Goal: Task Accomplishment & Management: Manage account settings

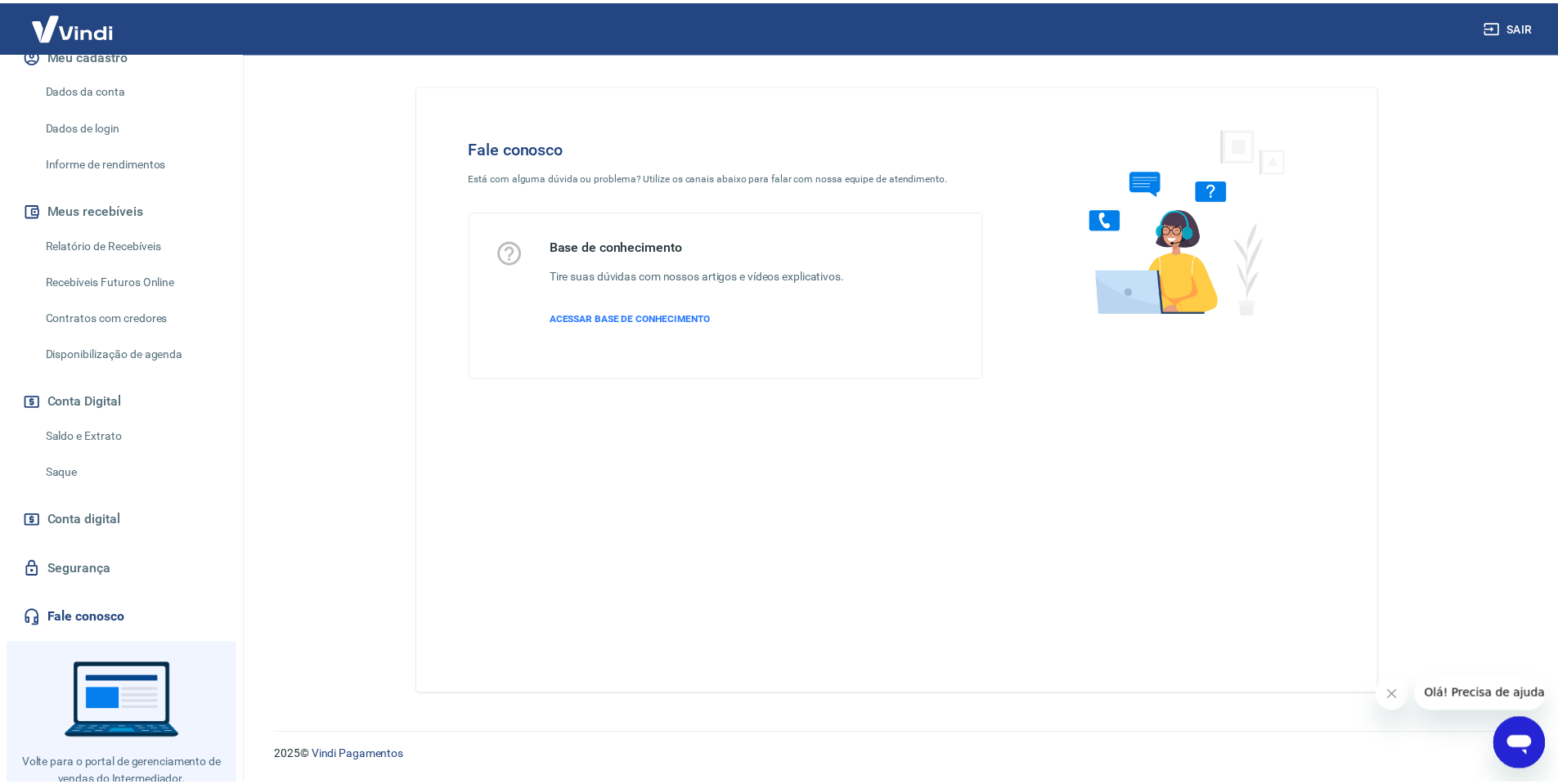
scroll to position [267, 0]
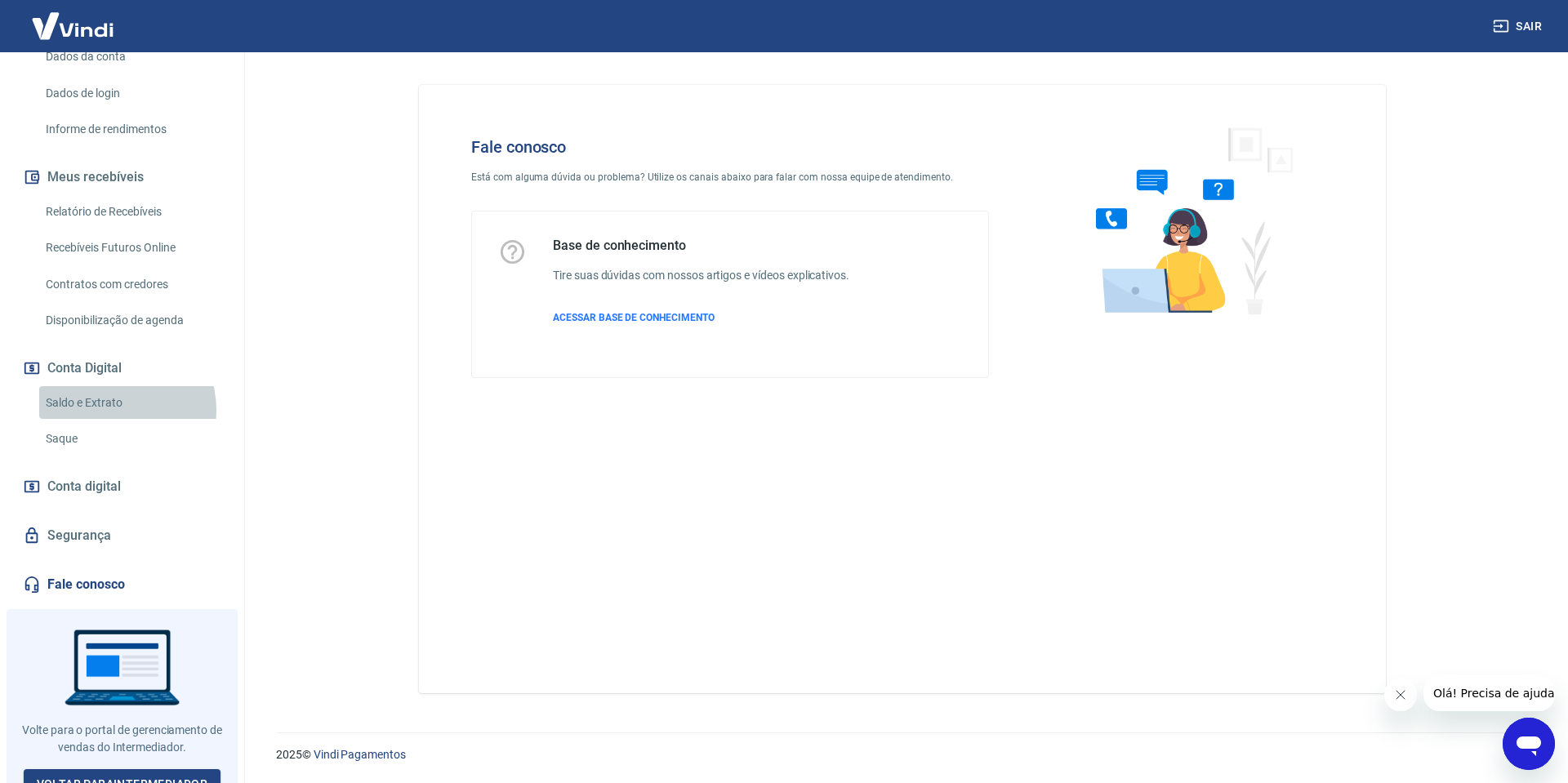
click at [108, 392] on link "Saldo e Extrato" at bounding box center [132, 403] width 186 height 34
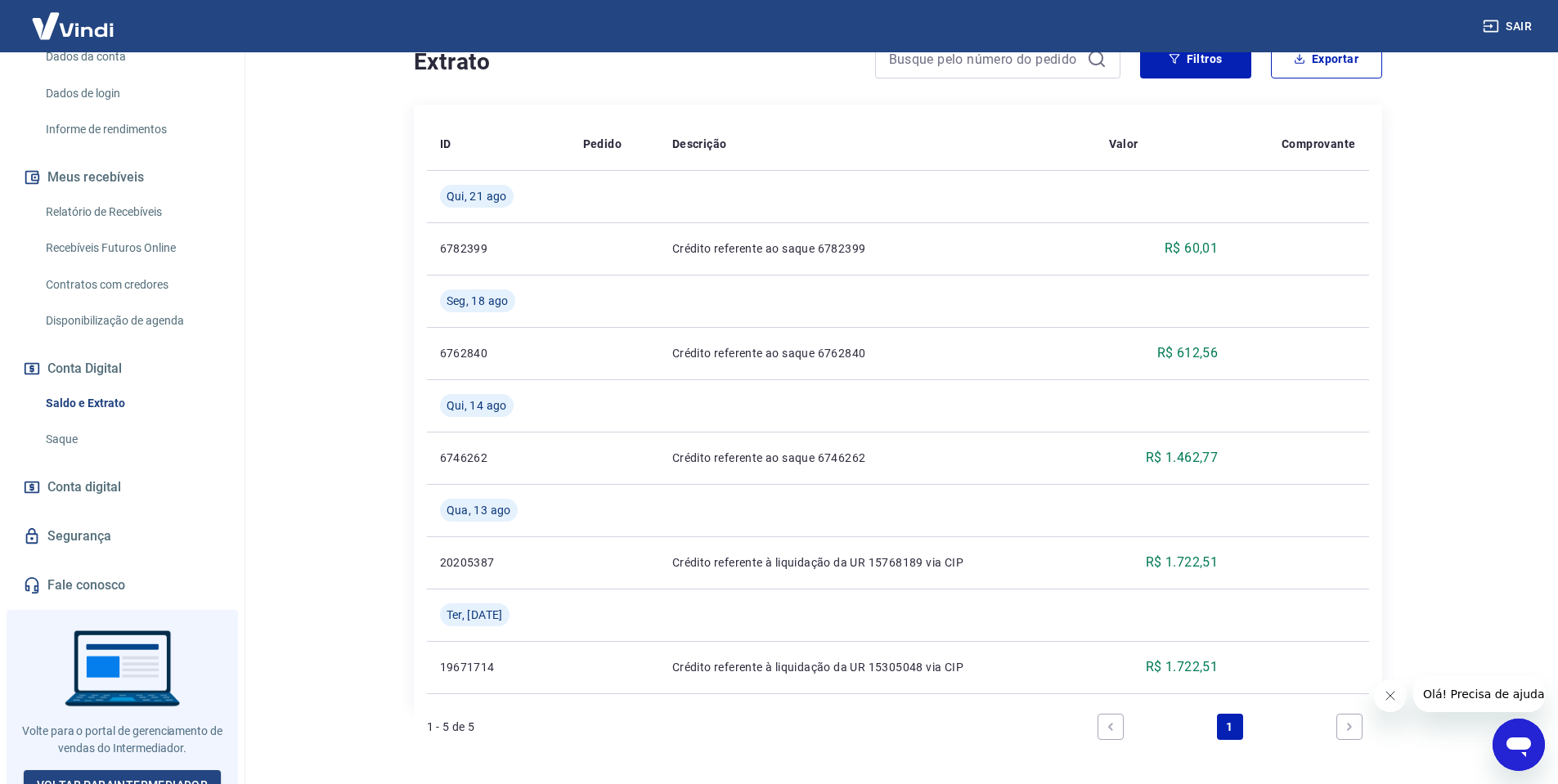
scroll to position [405, 0]
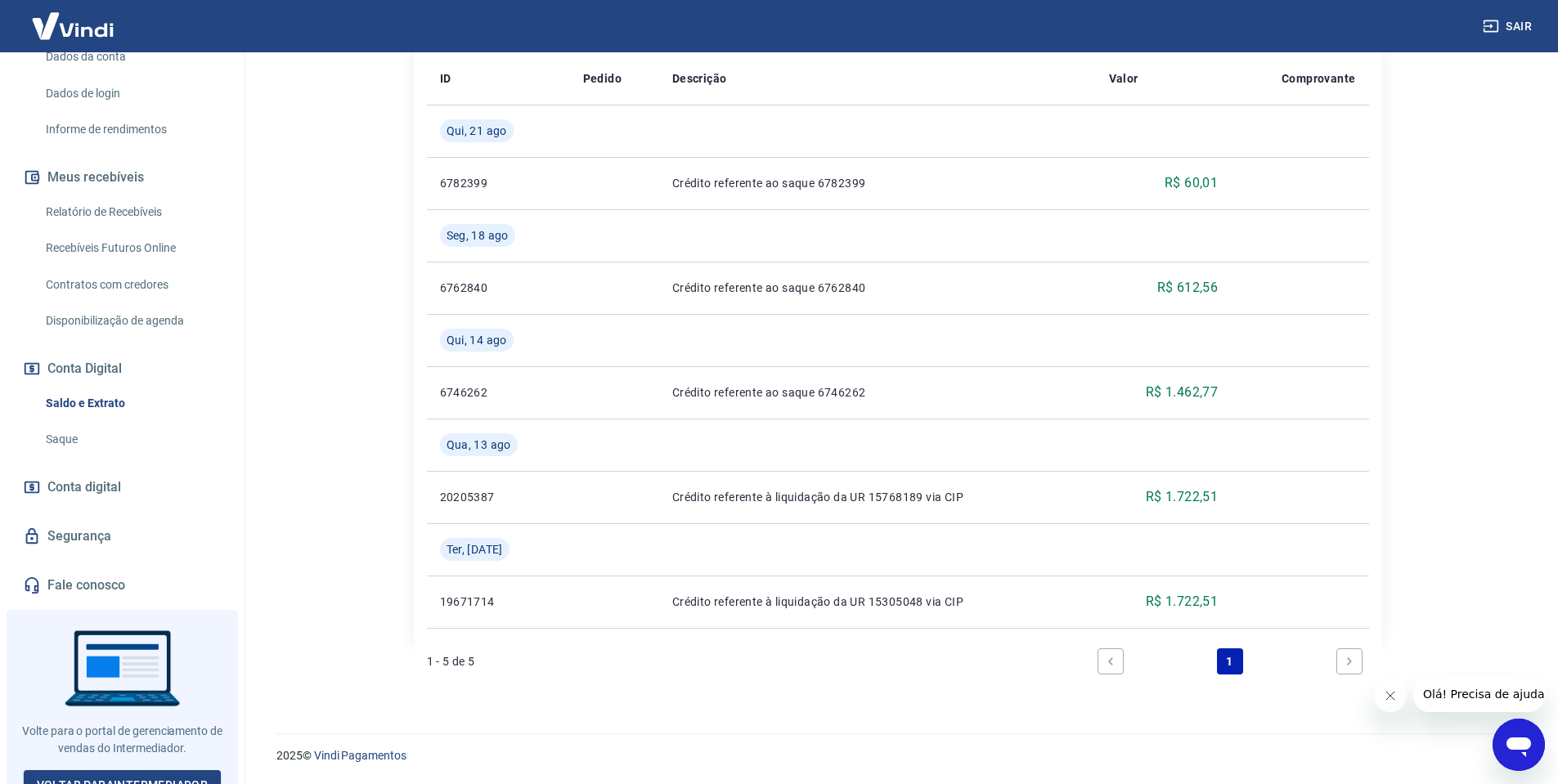
click at [1506, 24] on button "Sair" at bounding box center [1508, 26] width 59 height 30
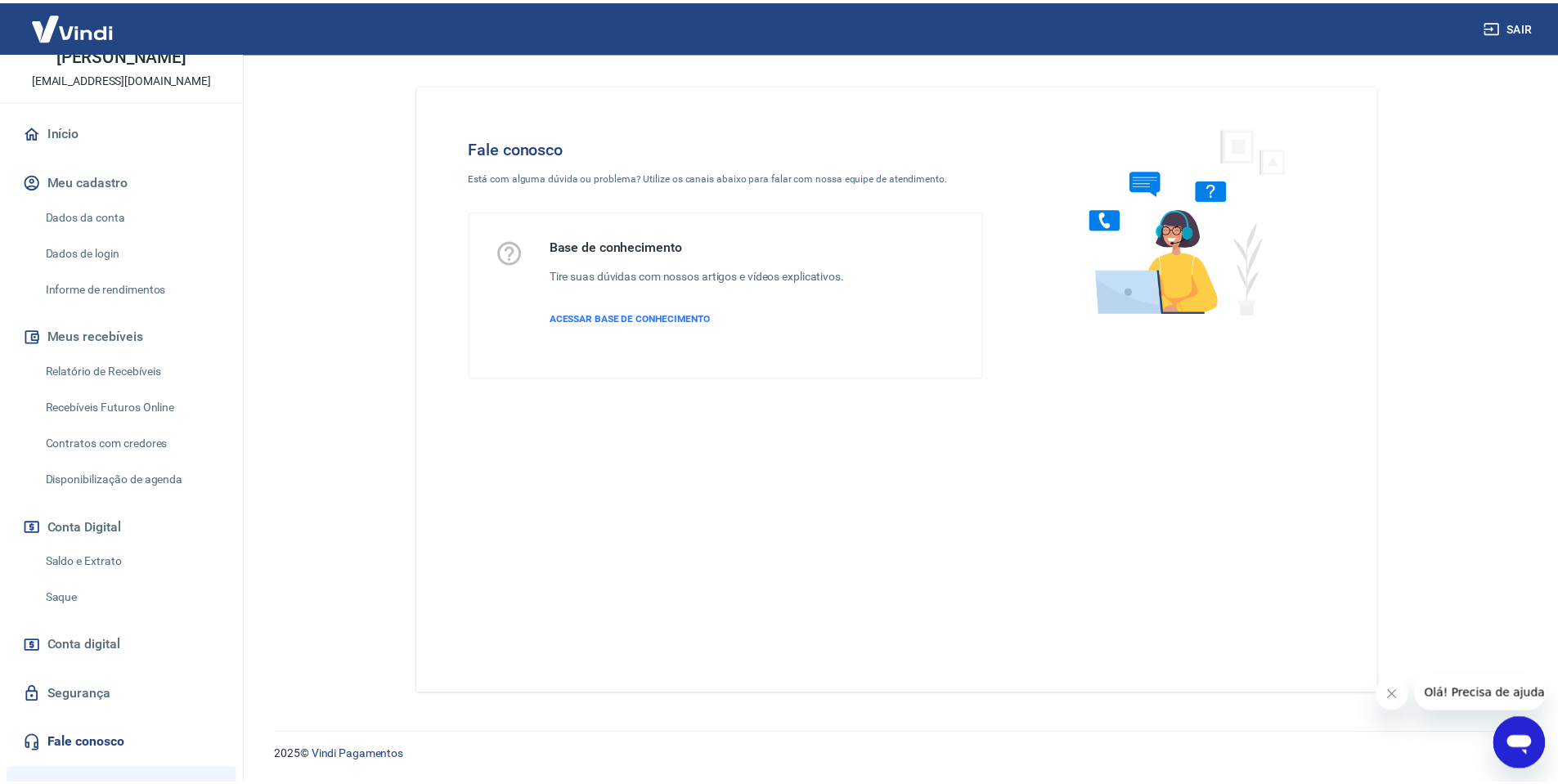
scroll to position [196, 0]
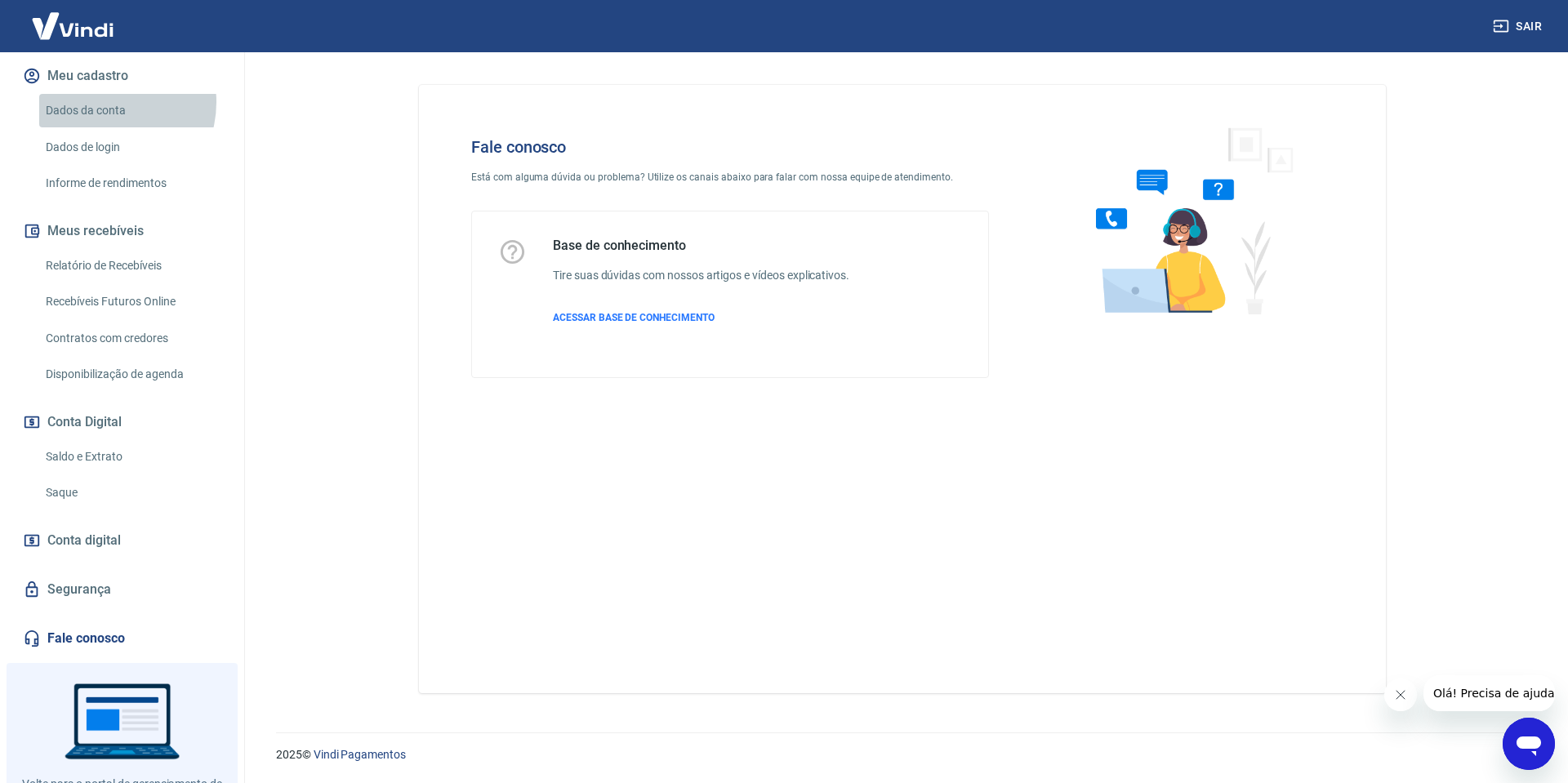
click at [104, 102] on link "Dados da conta" at bounding box center [132, 111] width 186 height 34
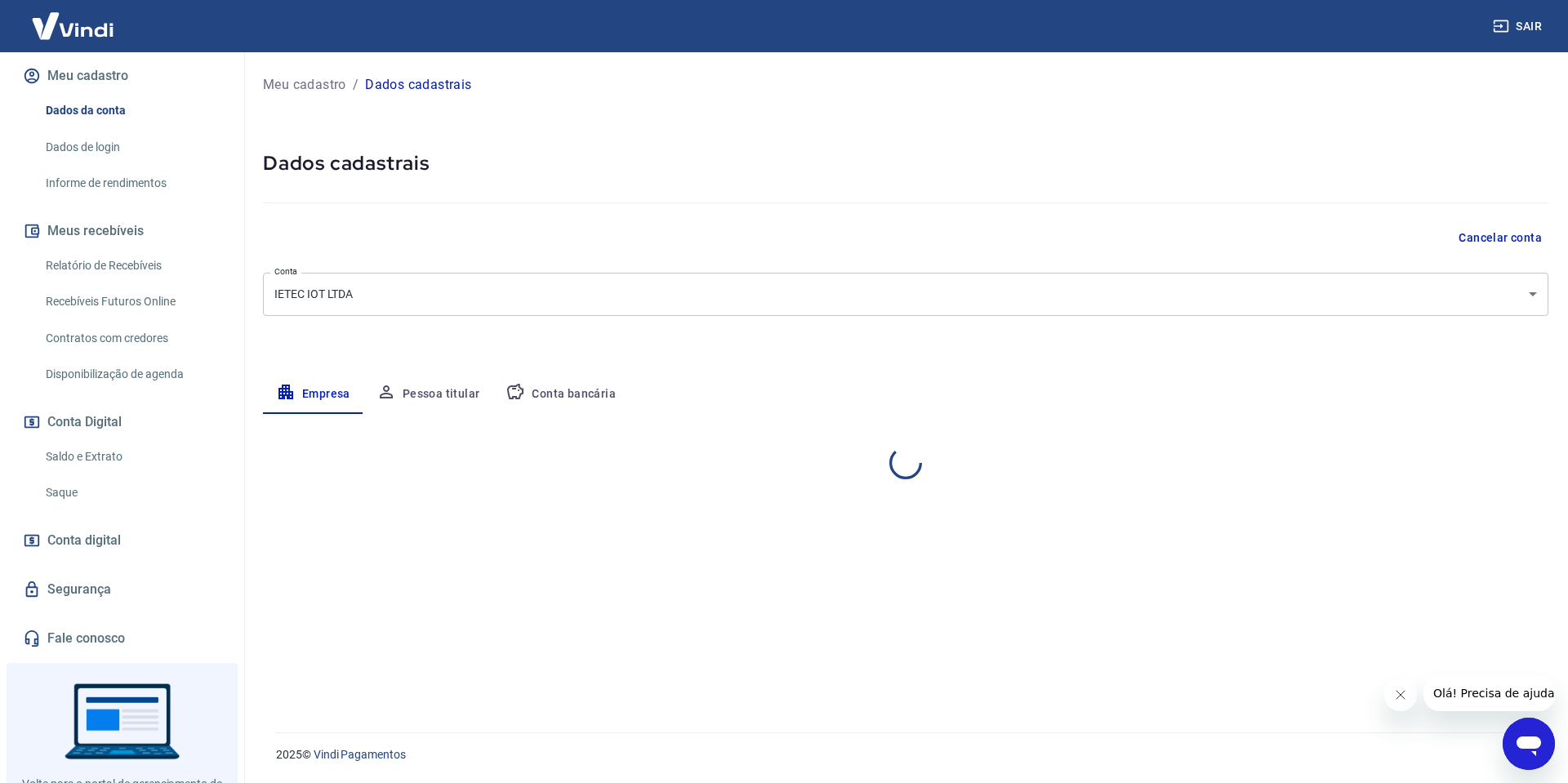
select select "MG"
select select "business"
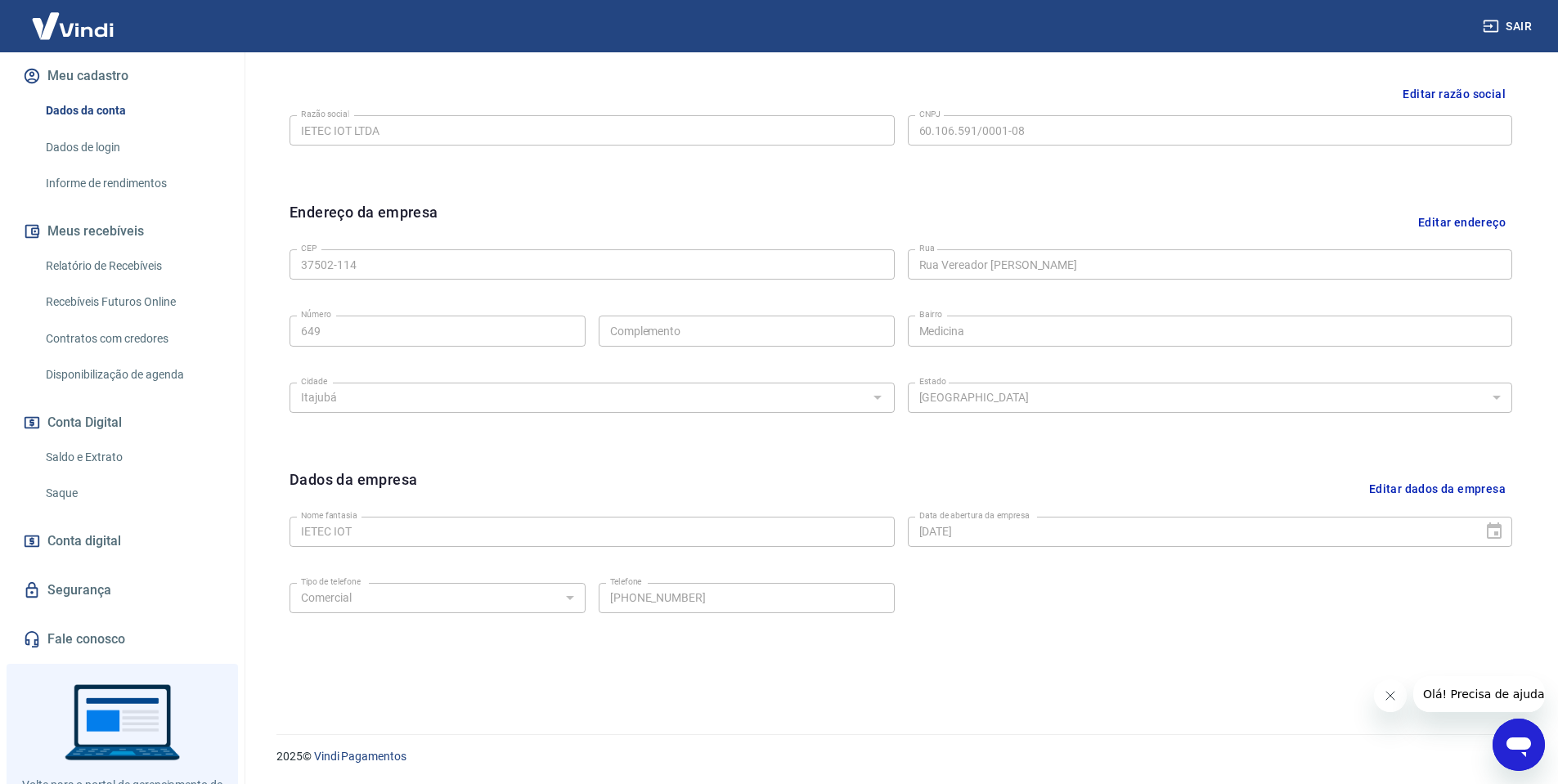
scroll to position [395, 0]
click at [91, 458] on link "Saldo e Extrato" at bounding box center [132, 458] width 186 height 34
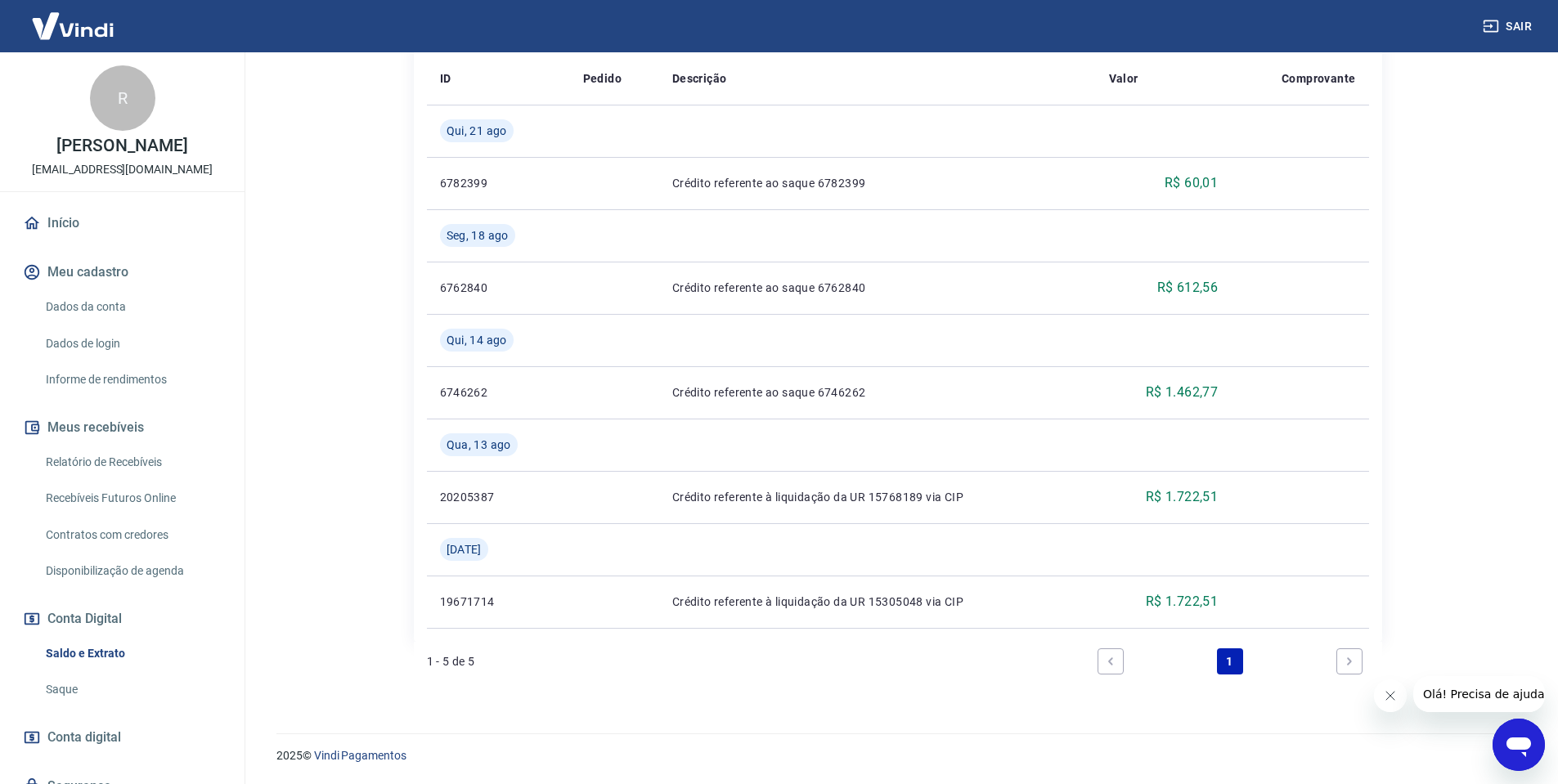
scroll to position [267, 0]
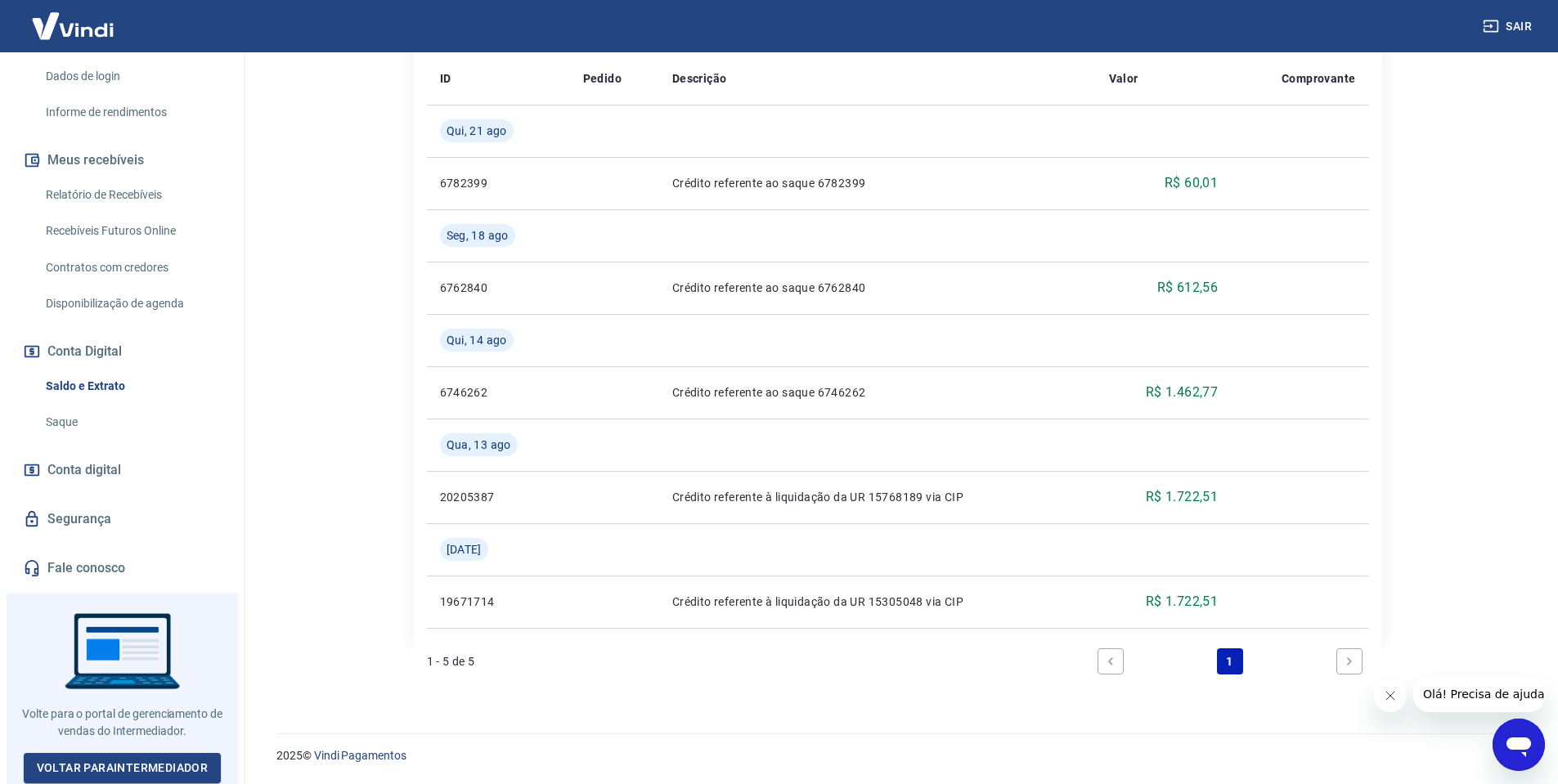
click at [91, 520] on link "Segurança" at bounding box center [122, 519] width 206 height 36
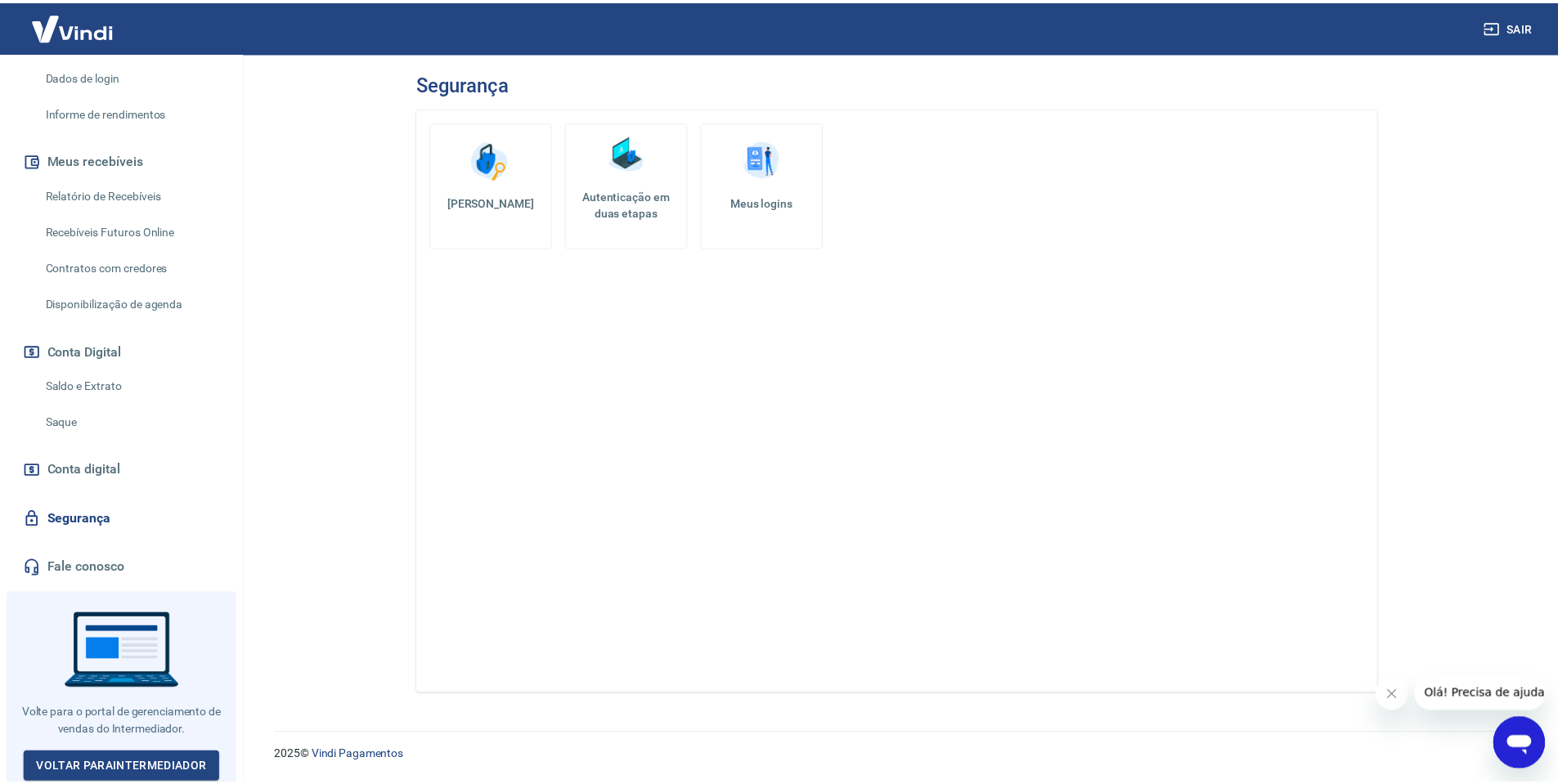
scroll to position [169, 0]
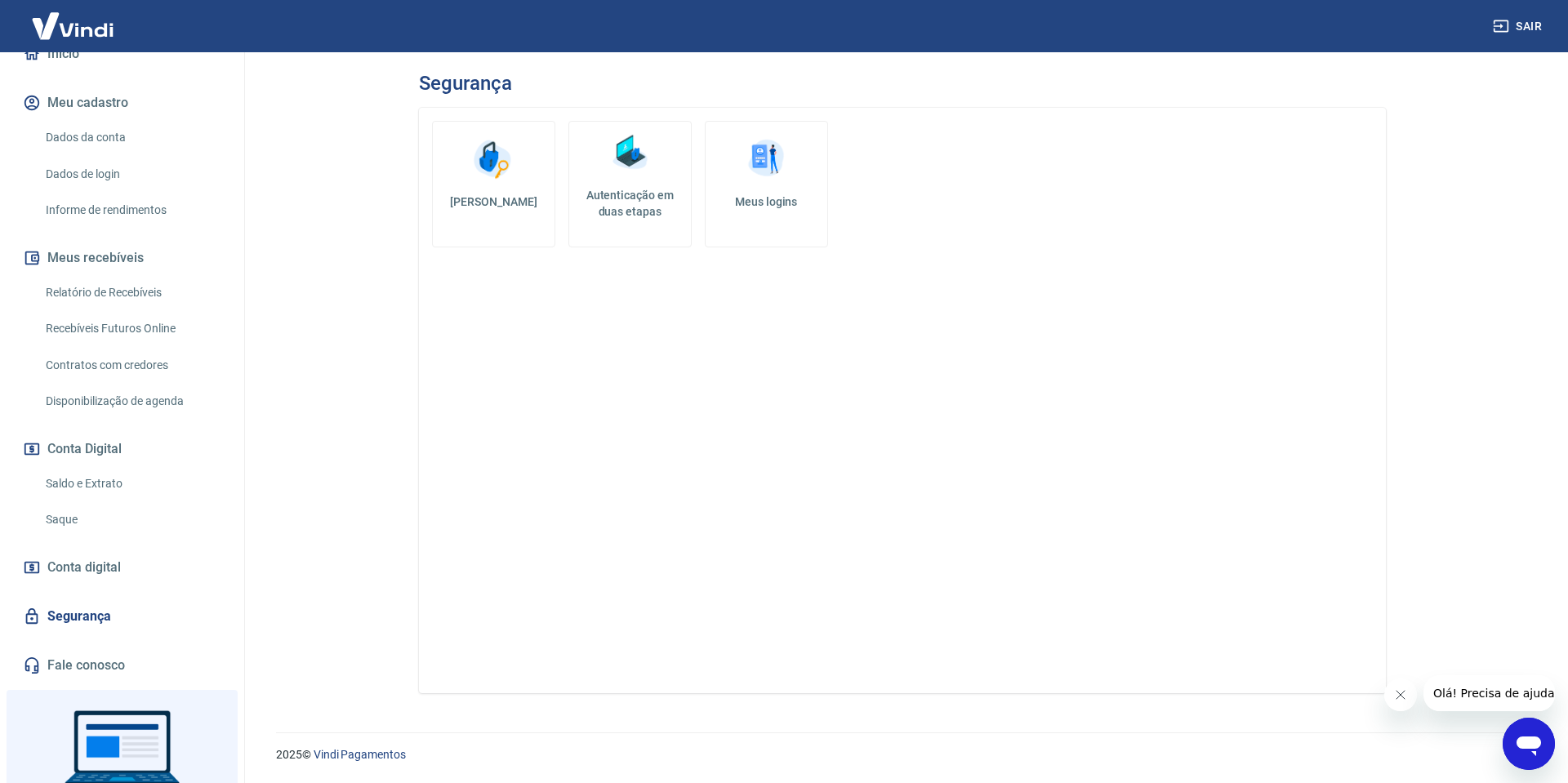
click at [99, 492] on link "Saldo e Extrato" at bounding box center [132, 483] width 186 height 34
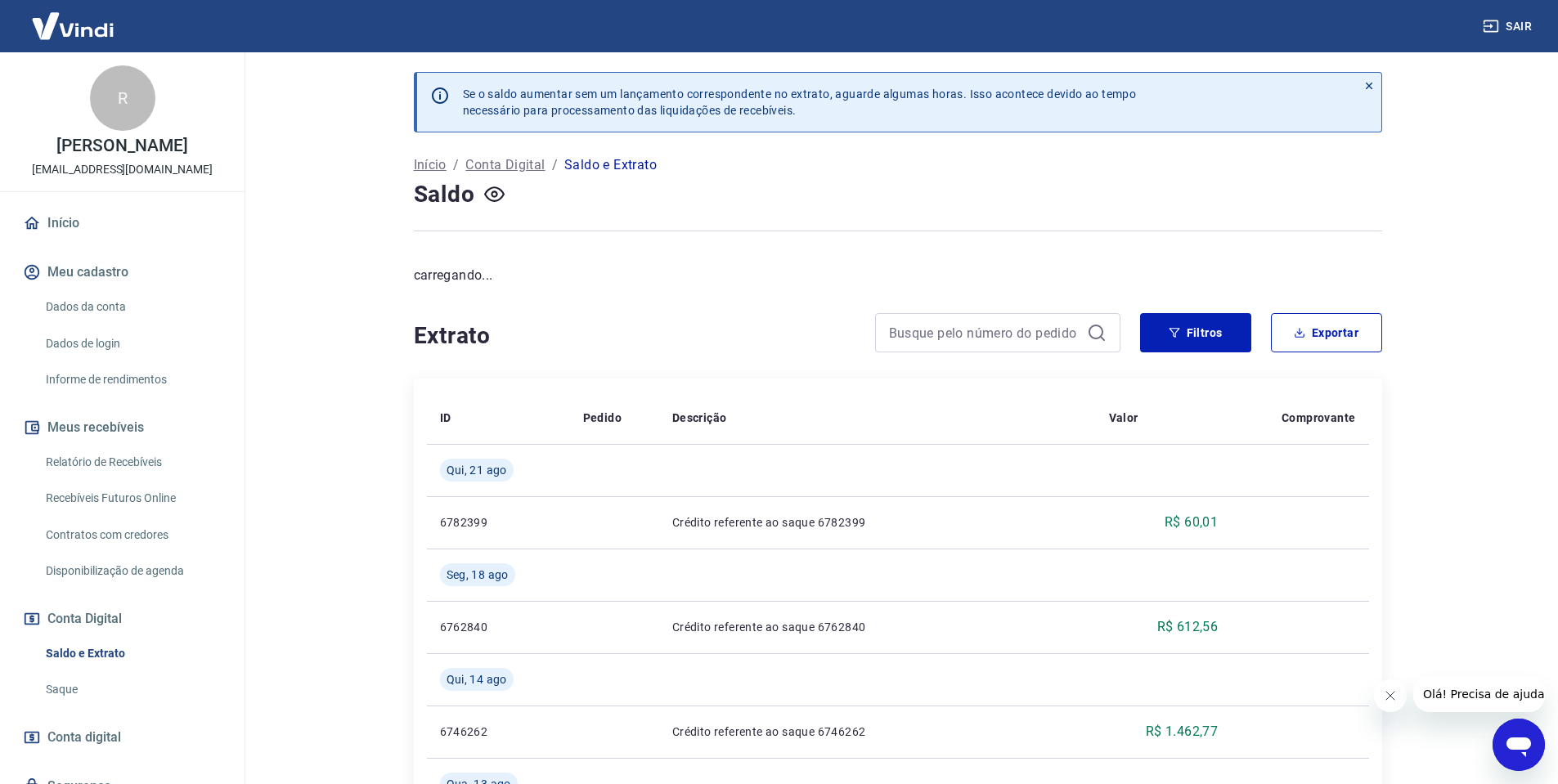
click at [116, 310] on link "Dados da conta" at bounding box center [132, 307] width 186 height 34
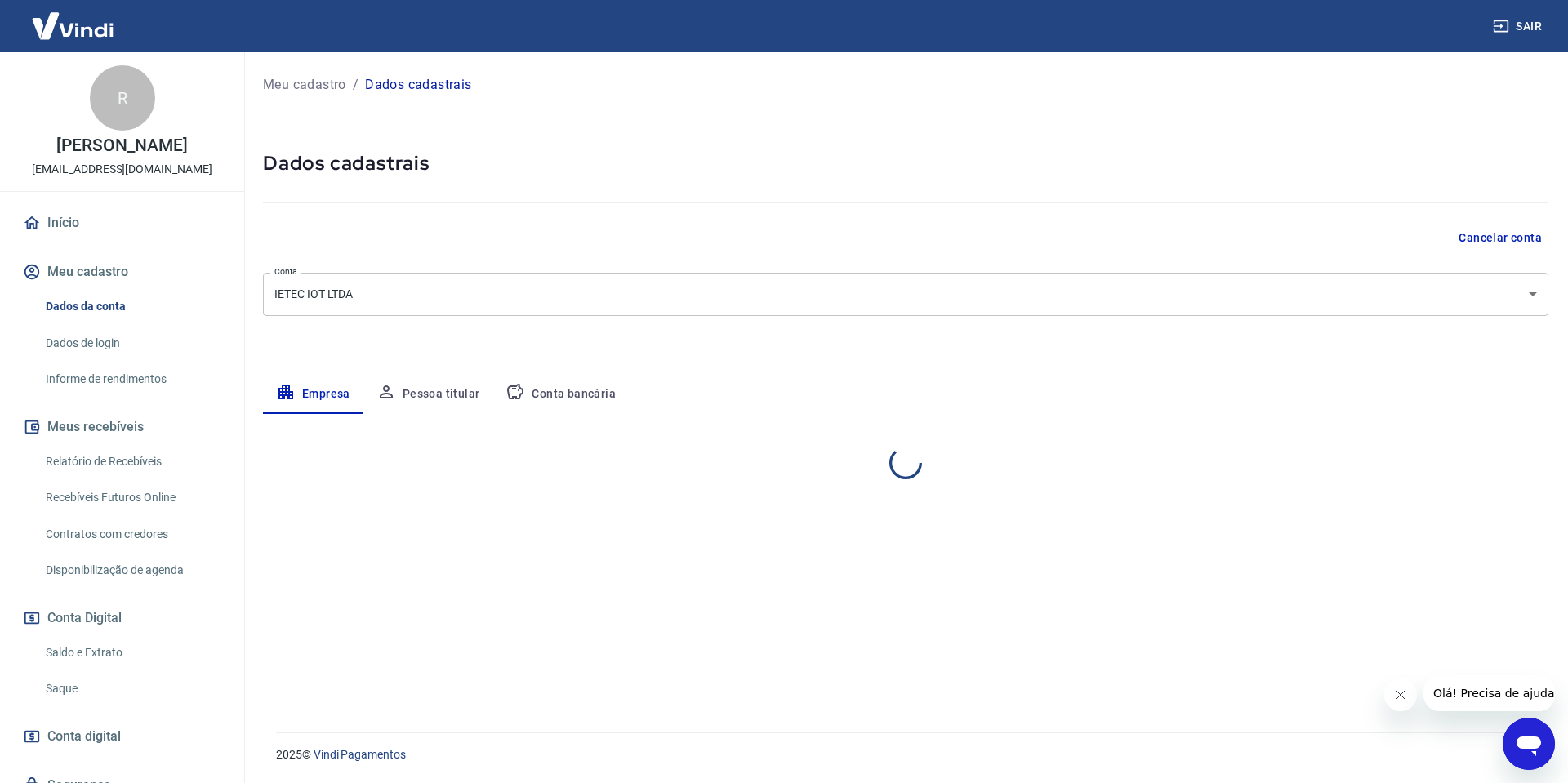
select select "MG"
select select "business"
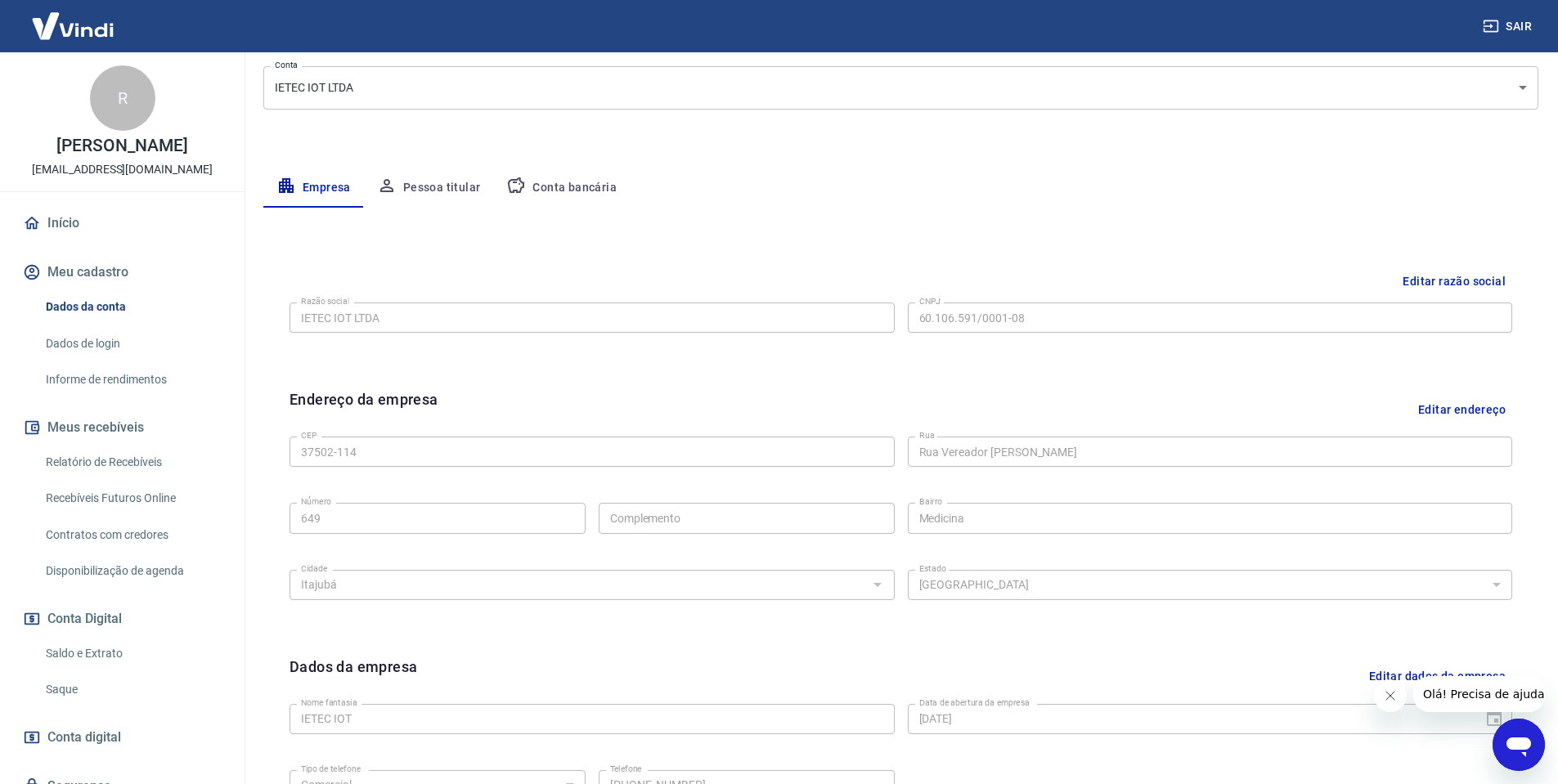
scroll to position [3, 0]
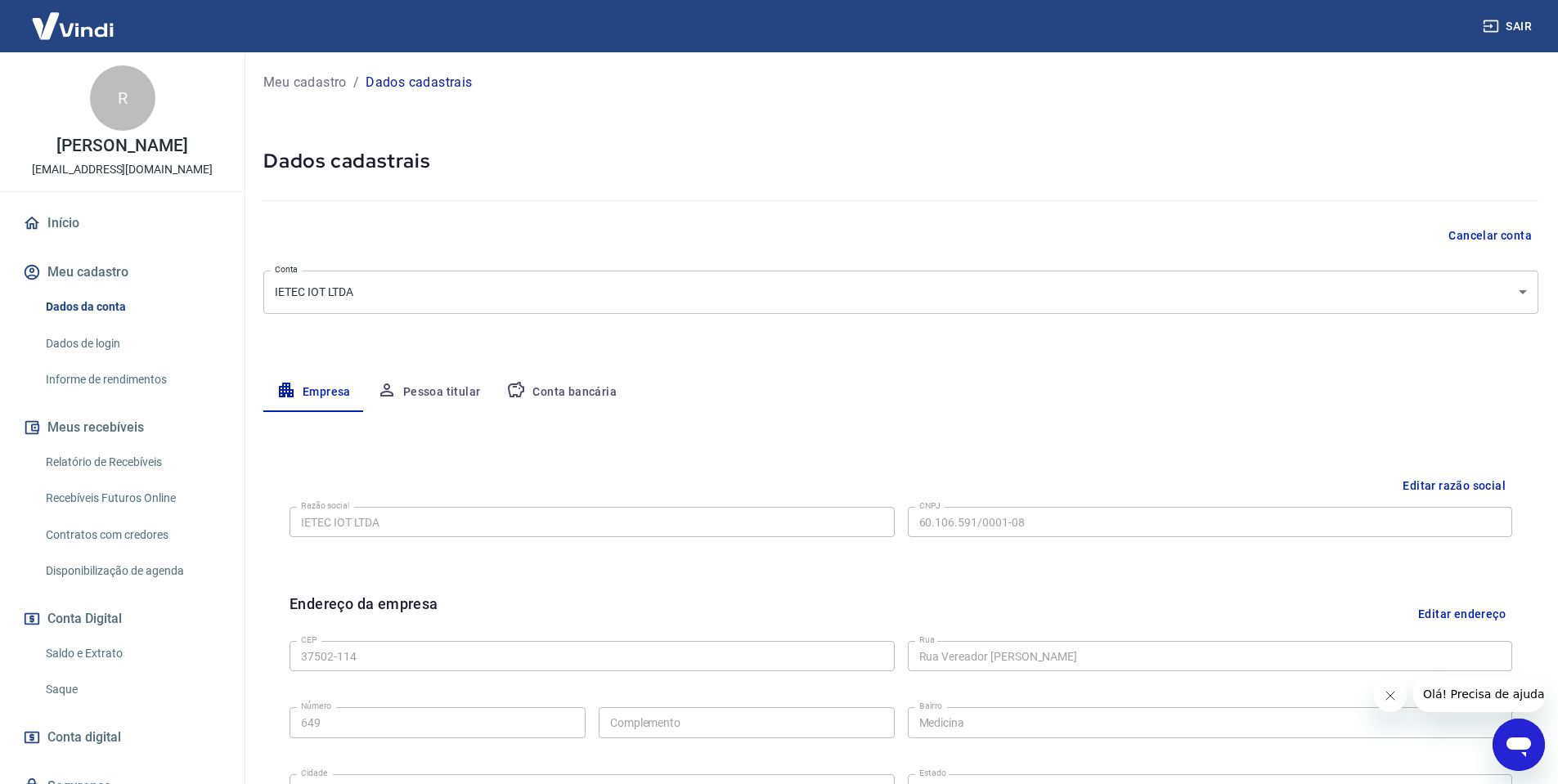
click at [110, 347] on link "Dados de login" at bounding box center [132, 344] width 186 height 34
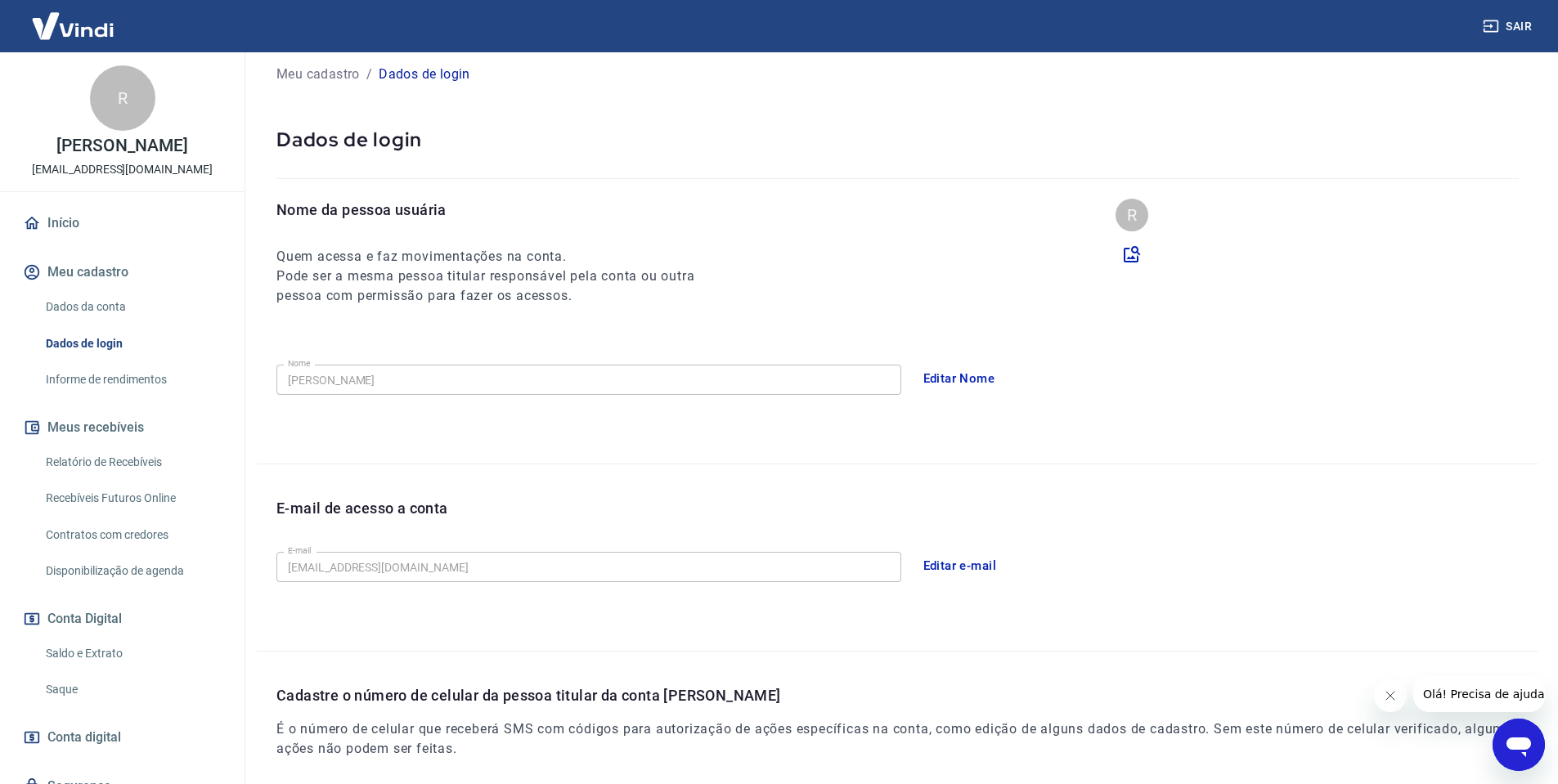
scroll to position [264, 0]
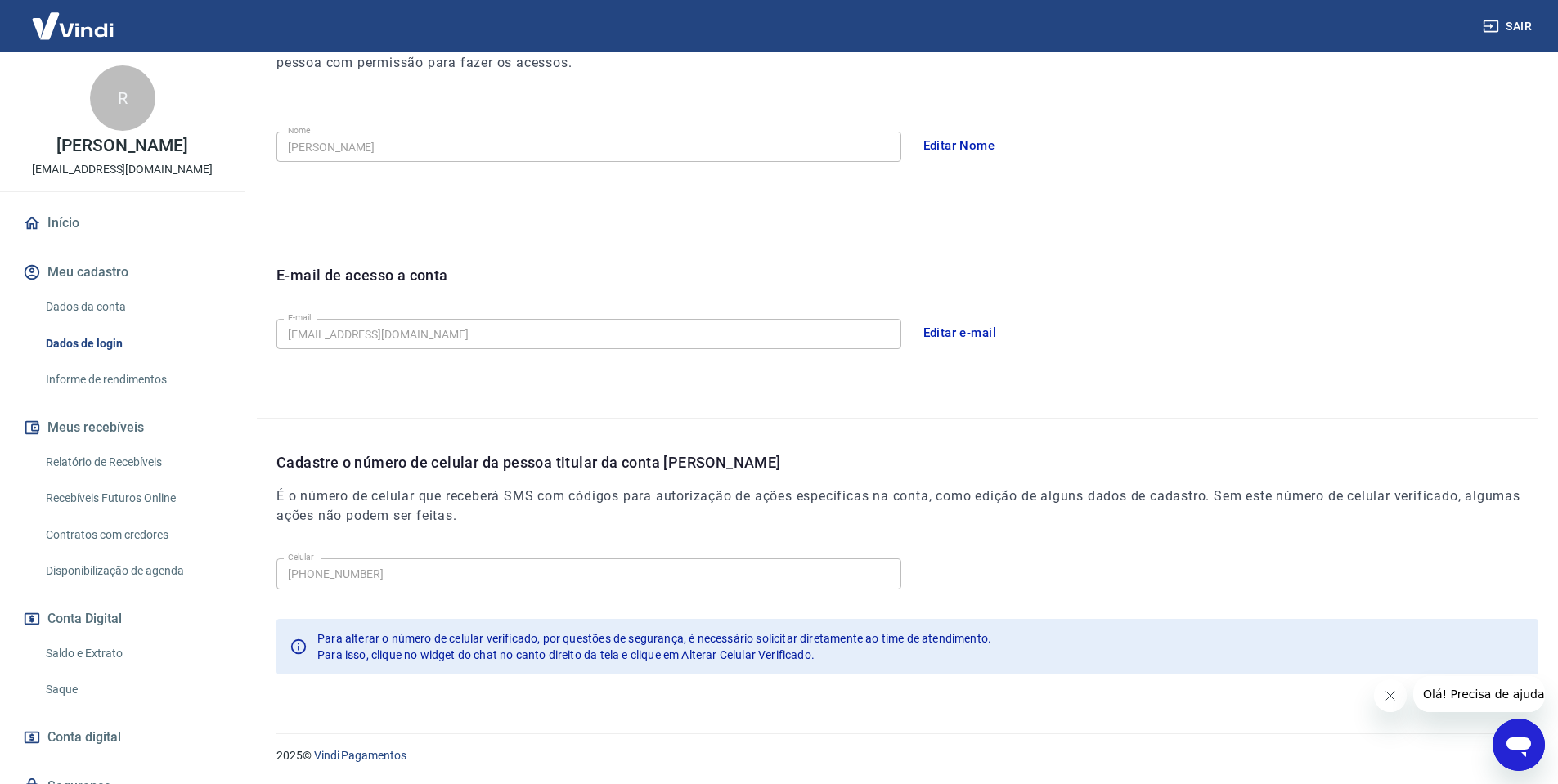
click at [136, 376] on link "Informe de rendimentos" at bounding box center [132, 379] width 186 height 34
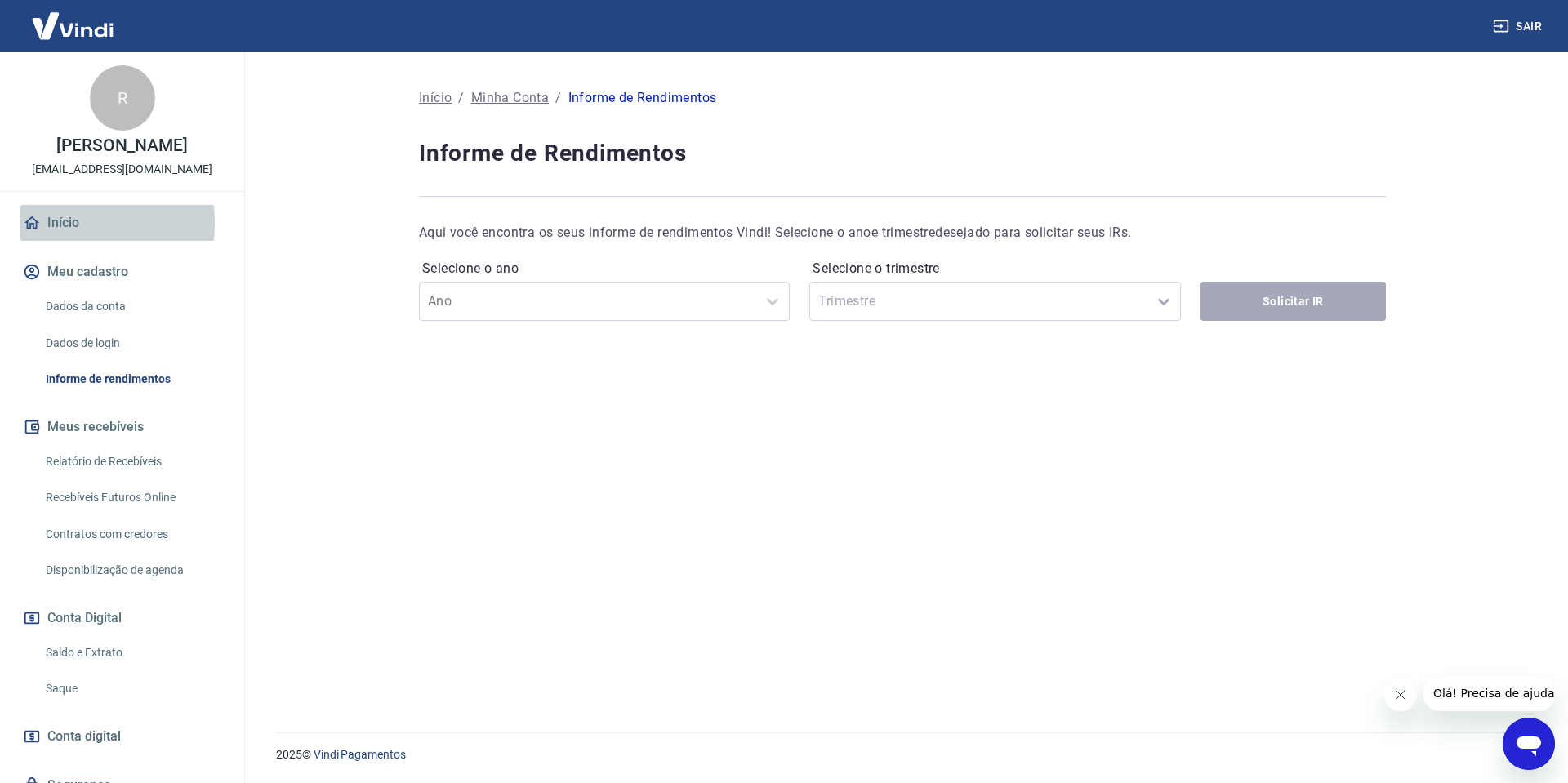
click at [63, 224] on link "Início" at bounding box center [122, 223] width 205 height 35
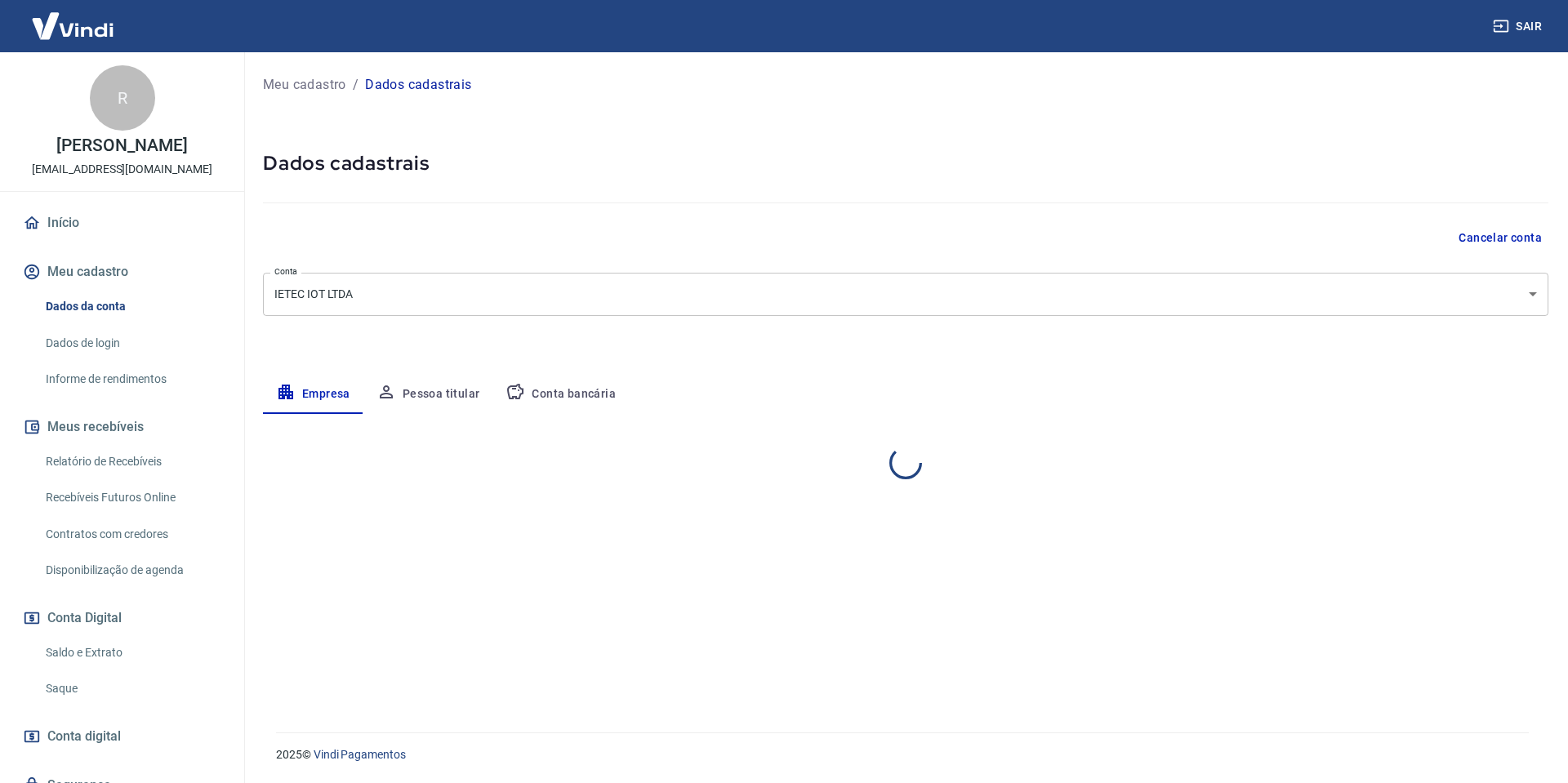
select select "MG"
select select "business"
select select "MG"
select select "business"
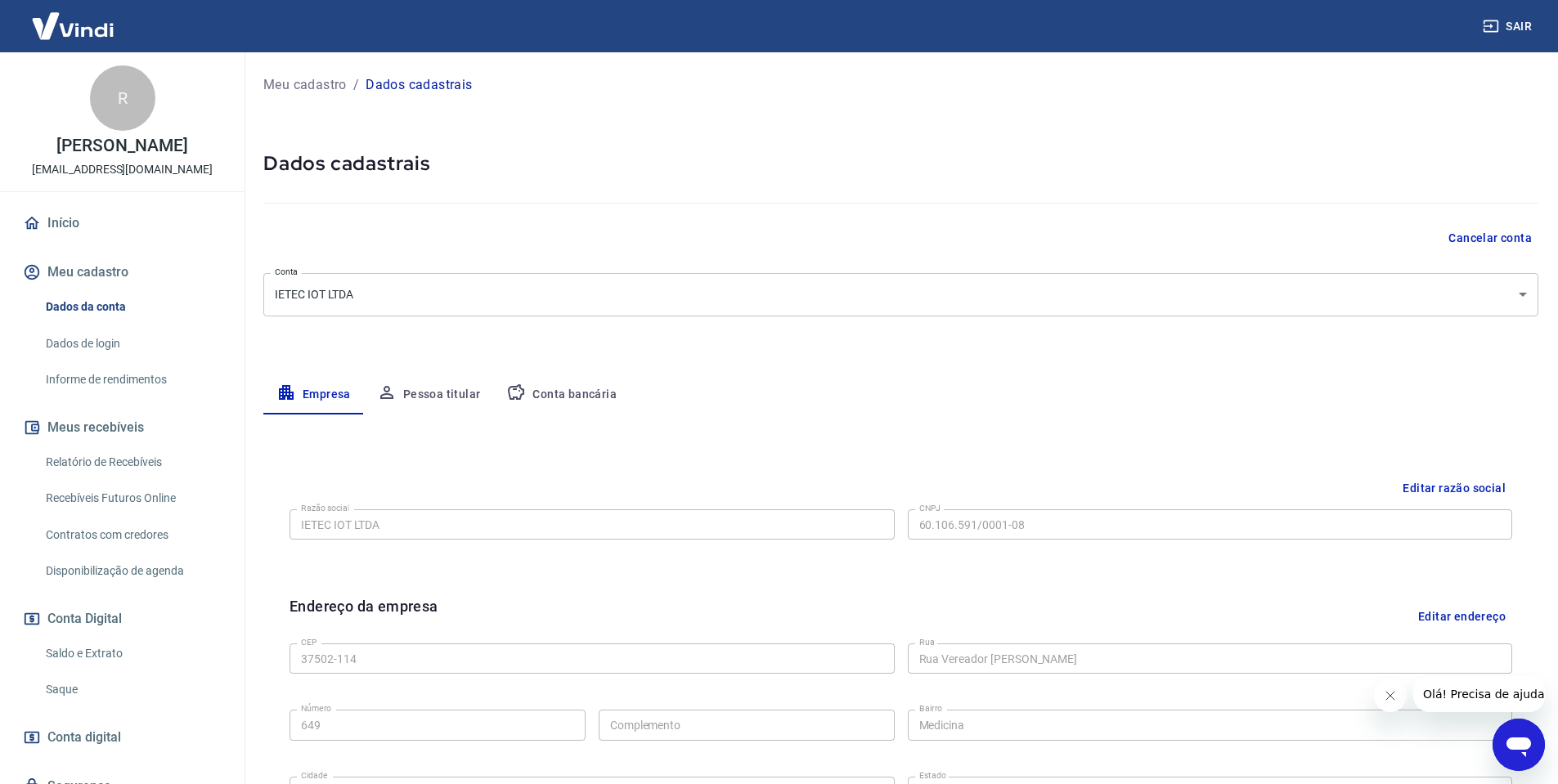
click at [434, 388] on button "Pessoa titular" at bounding box center [428, 395] width 130 height 39
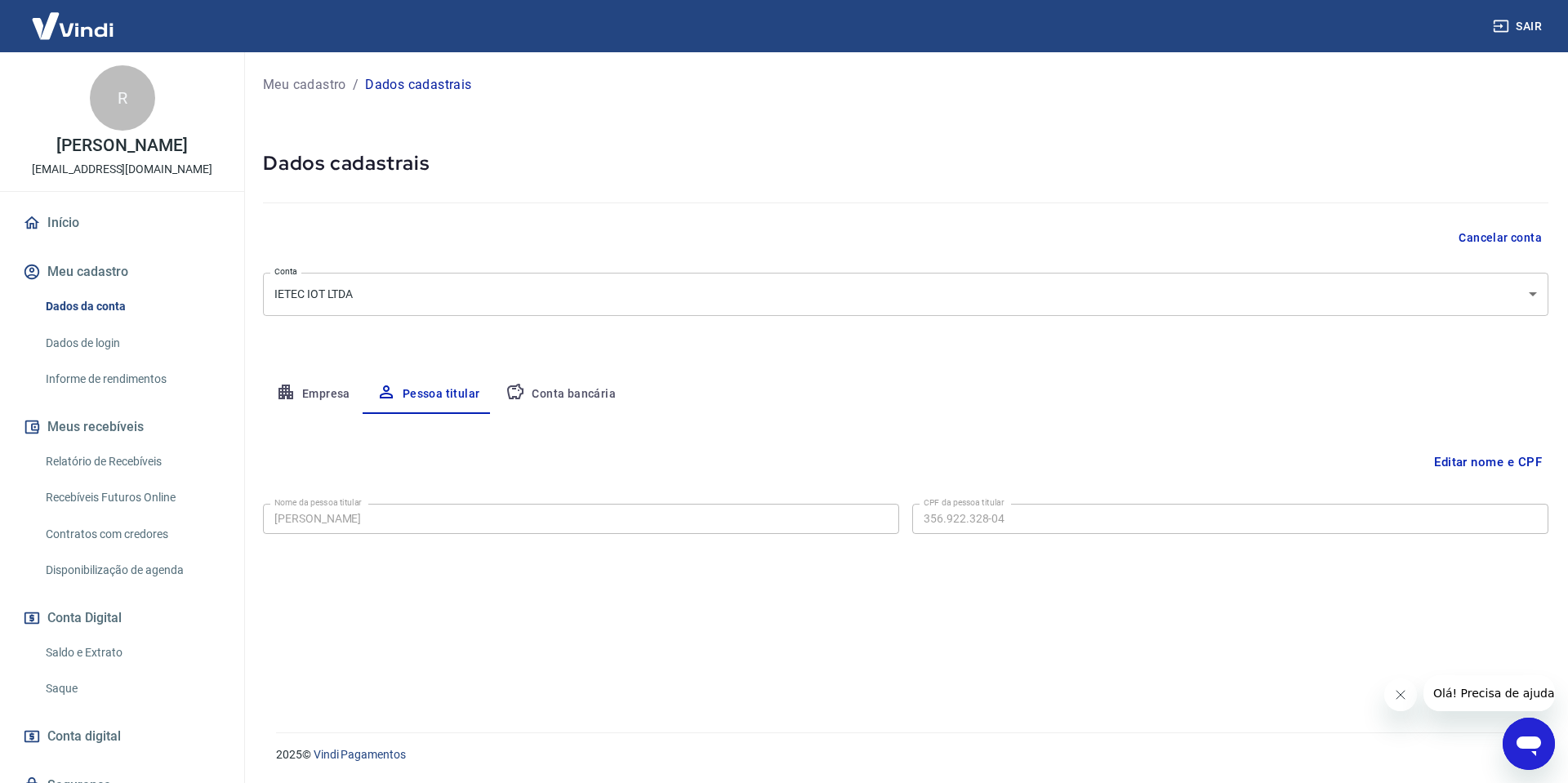
click at [323, 401] on button "Empresa" at bounding box center [314, 395] width 101 height 39
select select "MG"
select select "business"
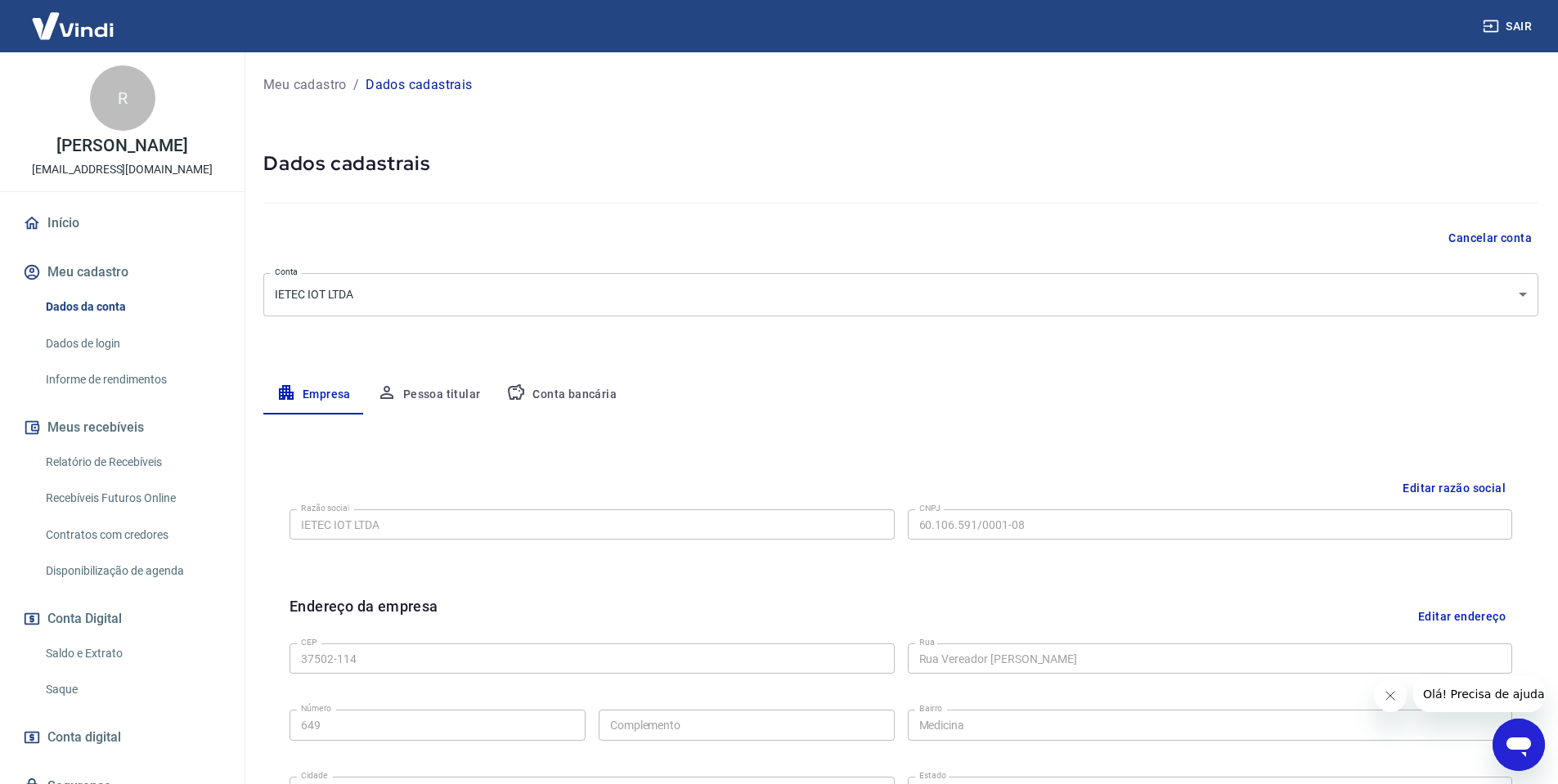
click at [599, 389] on button "Conta bancária" at bounding box center [562, 395] width 136 height 39
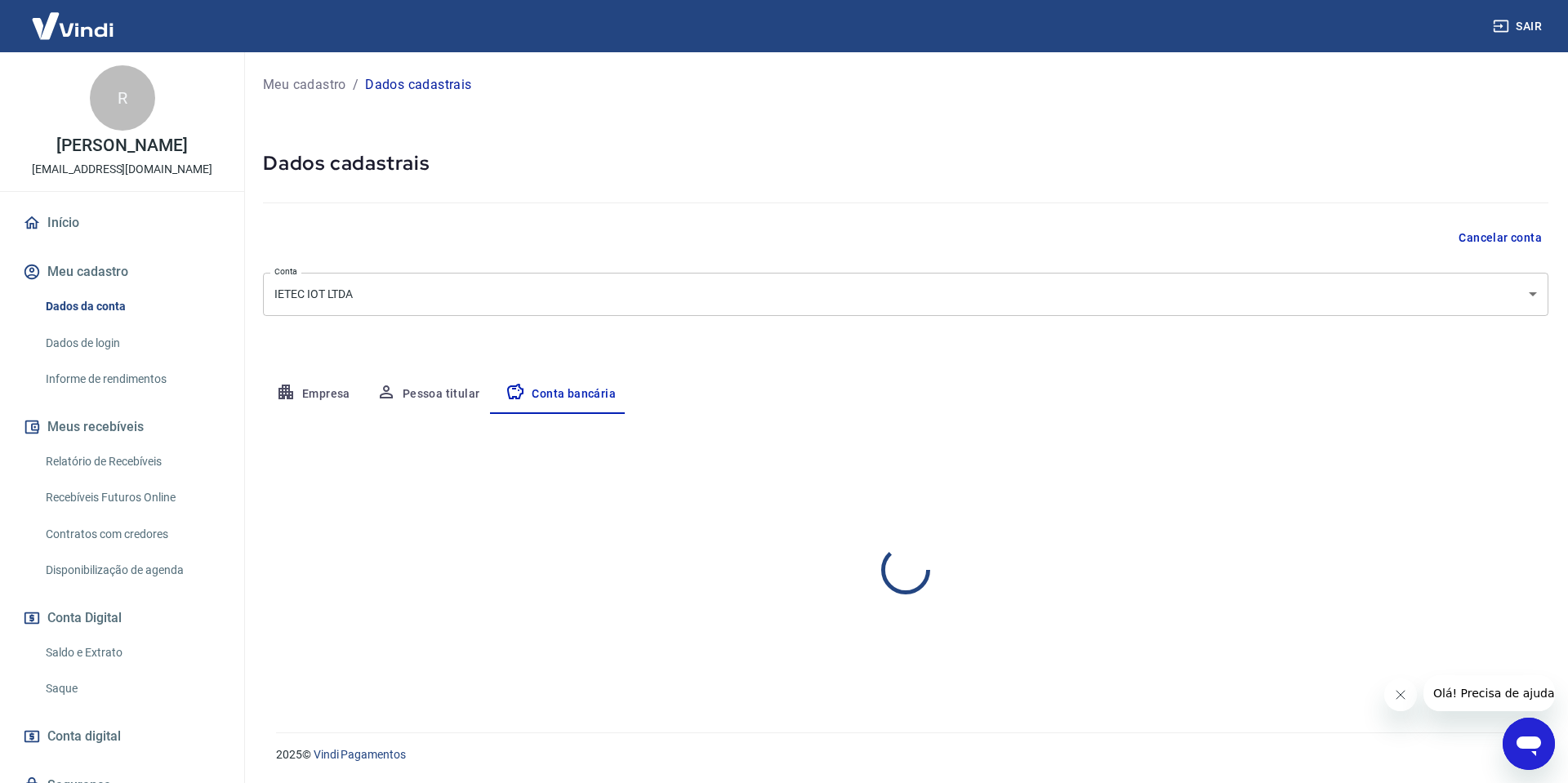
select select "1"
click at [317, 407] on button "Empresa" at bounding box center [314, 395] width 101 height 39
select select "MG"
select select "business"
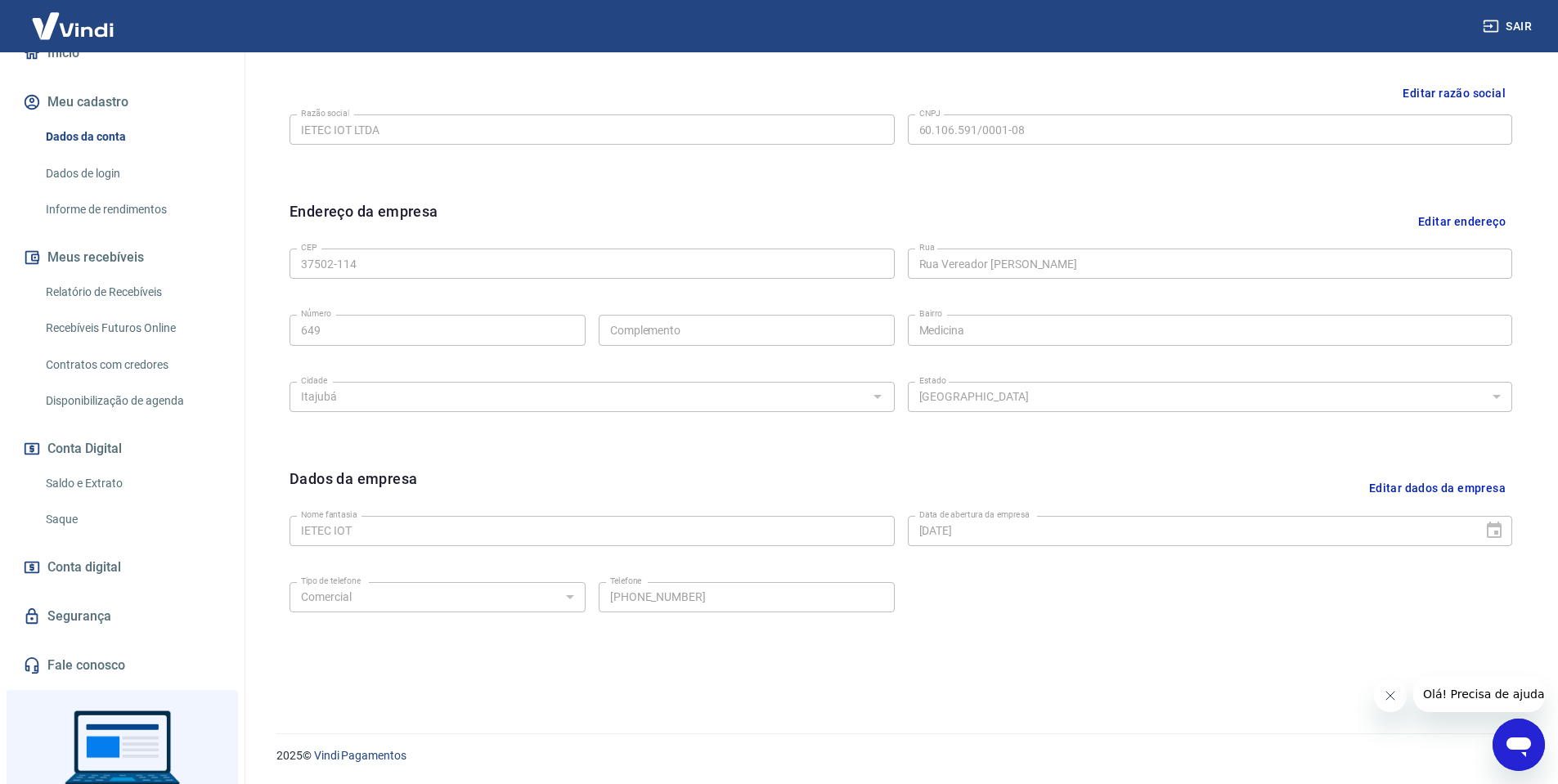
scroll to position [267, 0]
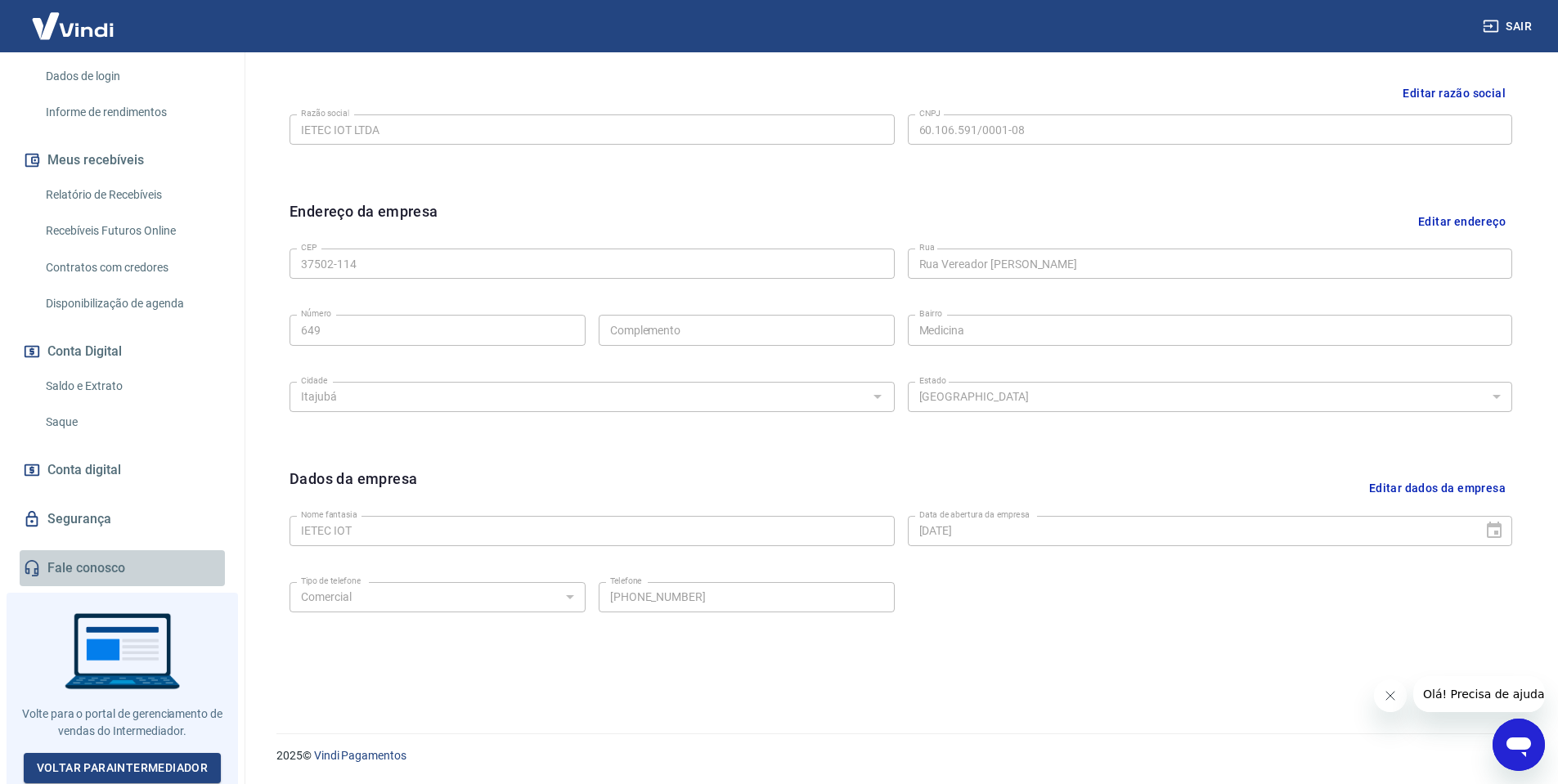
click at [129, 563] on link "Fale conosco" at bounding box center [122, 568] width 206 height 36
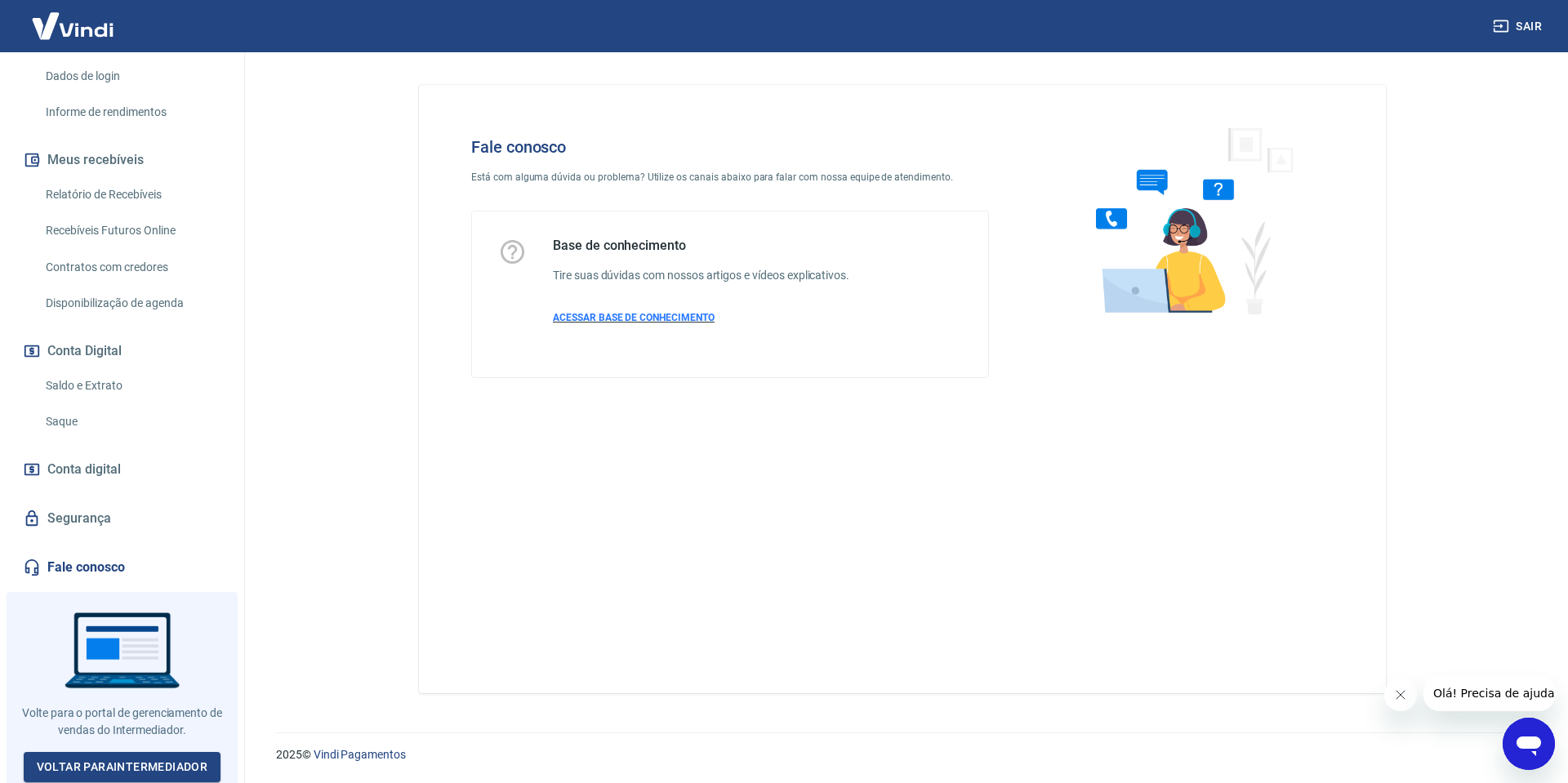
click at [637, 311] on p "ACESSAR BASE DE CONHECIMENTO" at bounding box center [701, 317] width 297 height 15
